Goal: Navigation & Orientation: Find specific page/section

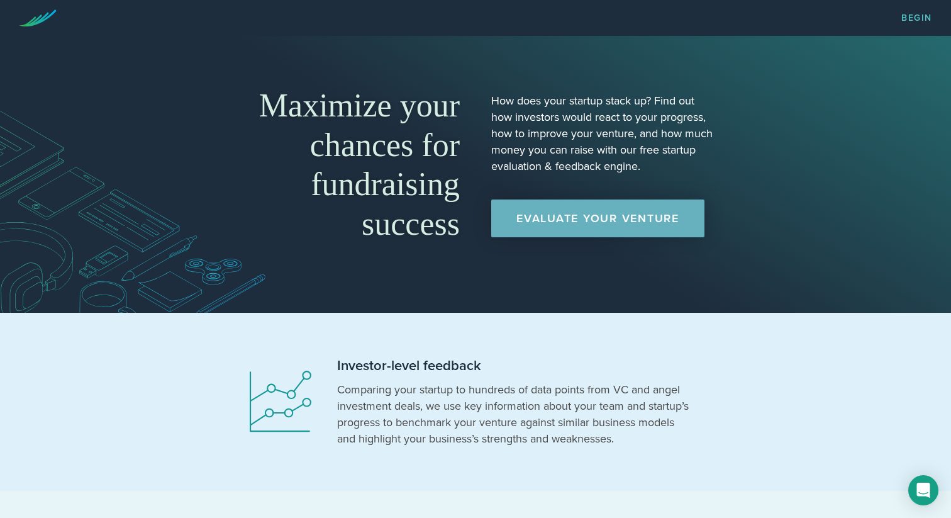
click at [628, 210] on link "Evaluate Your Venture" at bounding box center [597, 218] width 213 height 38
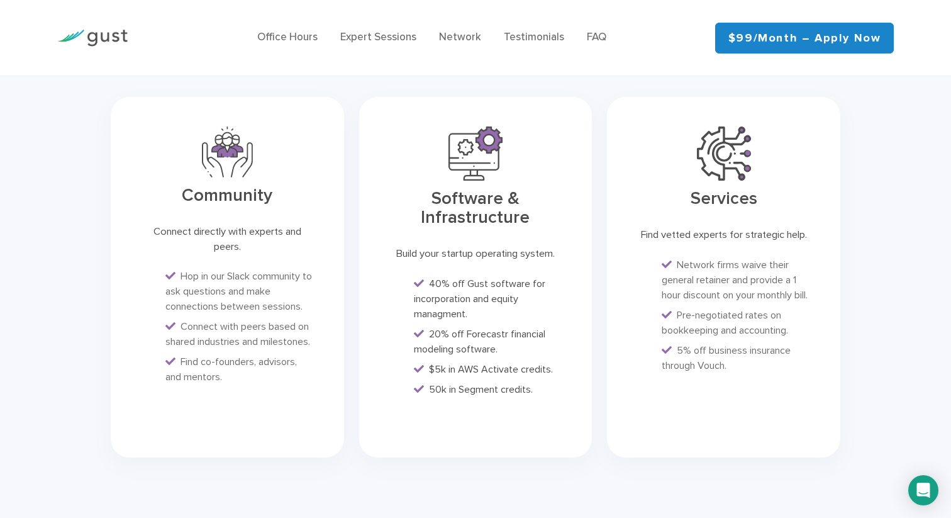
scroll to position [3222, 0]
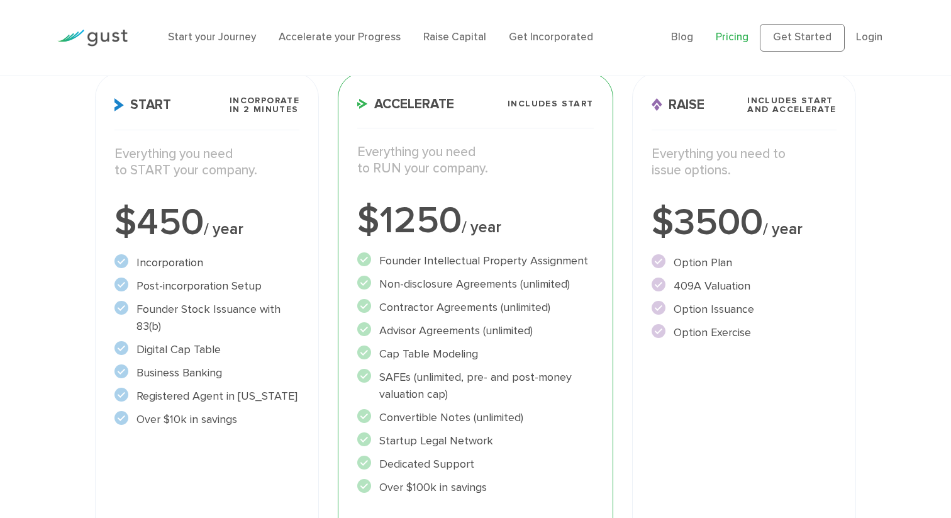
scroll to position [193, 0]
click at [207, 158] on p "Everything you need to START your company." at bounding box center [206, 161] width 185 height 33
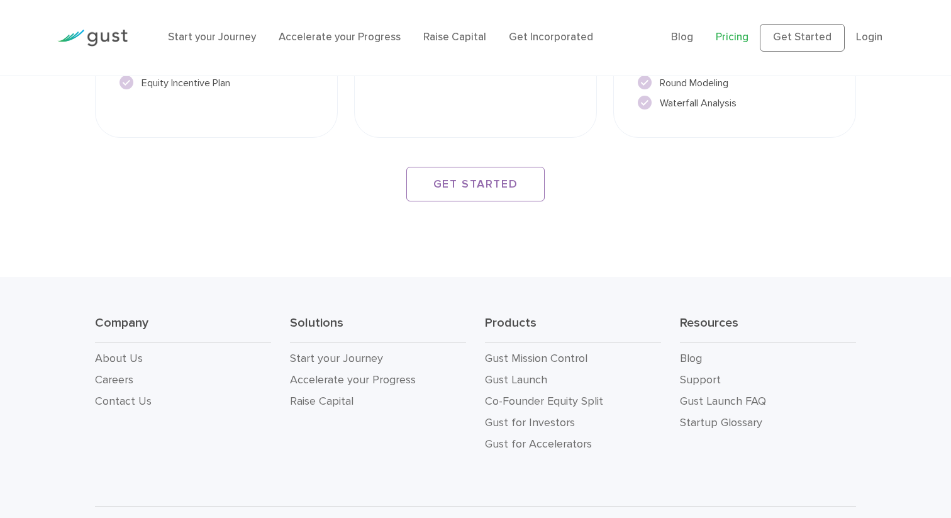
scroll to position [2246, 0]
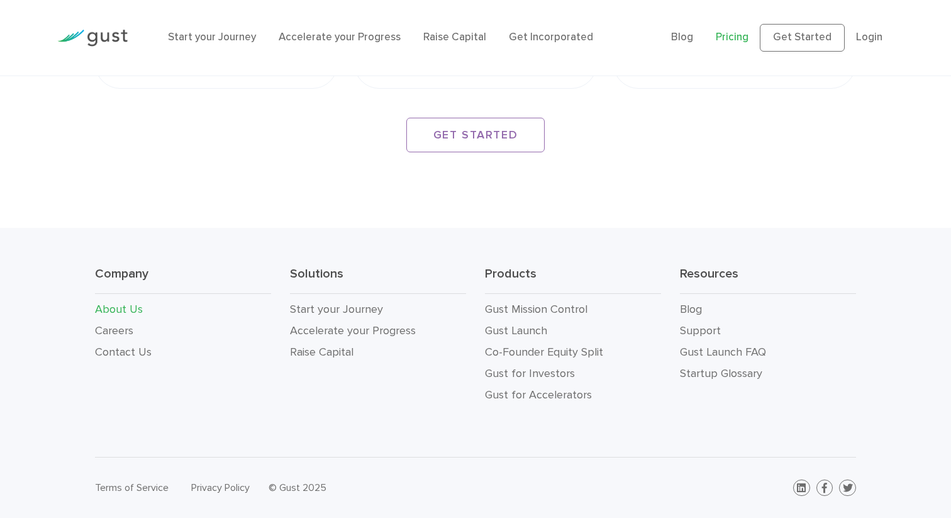
click at [127, 310] on link "About Us" at bounding box center [119, 309] width 48 height 13
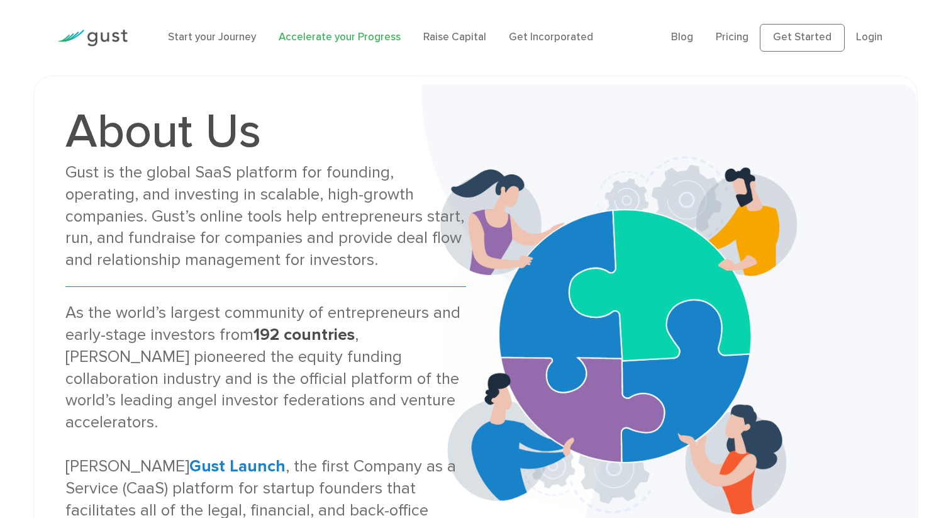
click at [313, 40] on link "Accelerate your Progress" at bounding box center [340, 37] width 122 height 13
